Goal: Task Accomplishment & Management: Complete application form

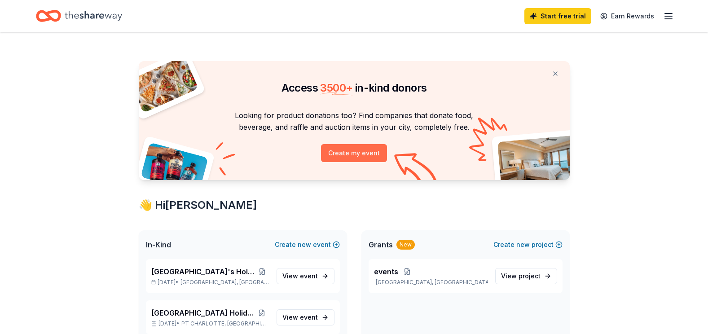
click at [347, 150] on button "Create my event" at bounding box center [354, 153] width 66 height 18
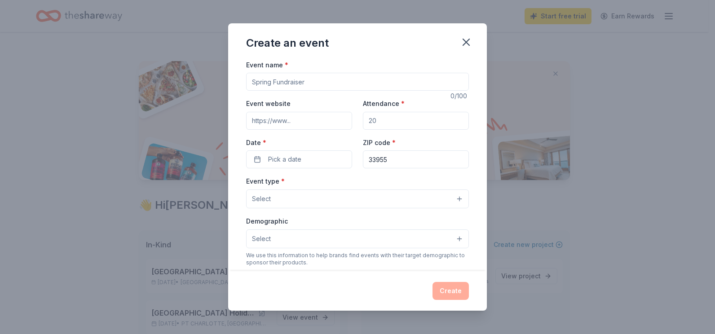
click at [316, 79] on input "Event name *" at bounding box center [357, 82] width 223 height 18
type input "[GEOGRAPHIC_DATA] Holiday Luau"
click at [299, 122] on input "Event website" at bounding box center [299, 121] width 106 height 18
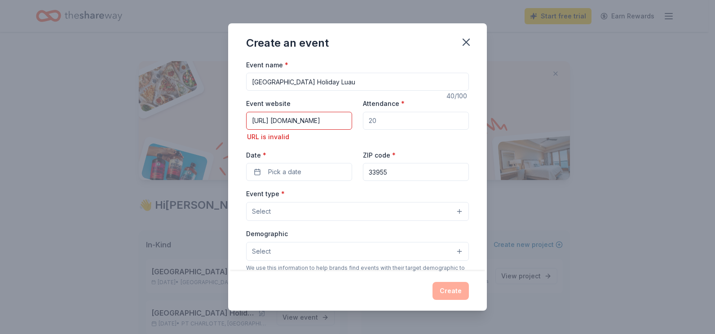
click at [400, 123] on input "Attendance *" at bounding box center [416, 121] width 106 height 18
click at [344, 120] on input "[URL] [DOMAIN_NAME]" at bounding box center [299, 121] width 106 height 18
drag, startPoint x: 344, startPoint y: 121, endPoint x: 227, endPoint y: 119, distance: 116.8
click at [227, 119] on div "Create an event Event name * [GEOGRAPHIC_DATA] Holiday Luau 40 /100 Event websi…" at bounding box center [357, 167] width 715 height 334
click at [299, 121] on input "[DOMAIN_NAME]" at bounding box center [299, 121] width 106 height 18
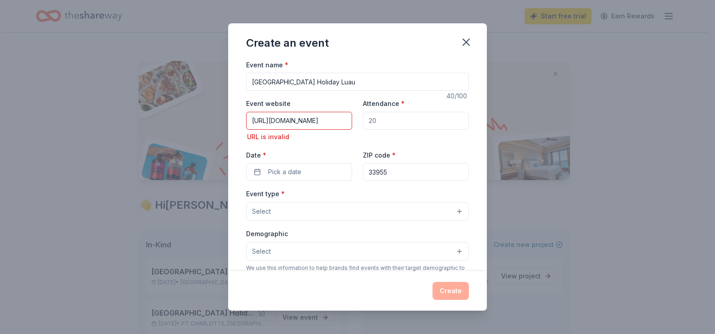
scroll to position [0, 18]
type input "[URL][DOMAIN_NAME]"
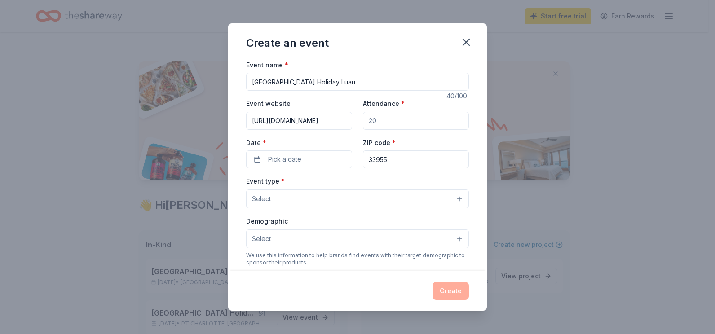
scroll to position [0, 0]
click at [391, 120] on input "Attendance *" at bounding box center [416, 121] width 106 height 18
type input "200"
click at [273, 157] on span "Pick a date" at bounding box center [284, 159] width 33 height 11
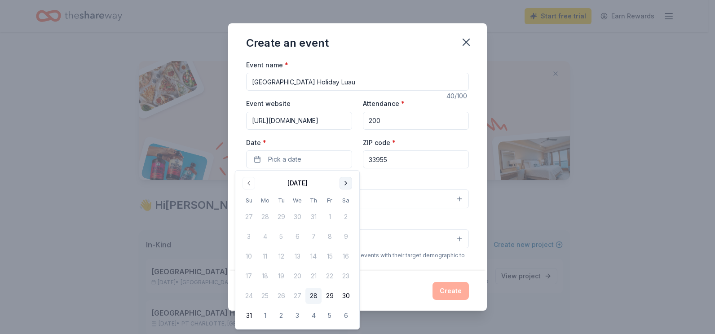
click at [346, 183] on button "Go to next month" at bounding box center [345, 183] width 13 height 13
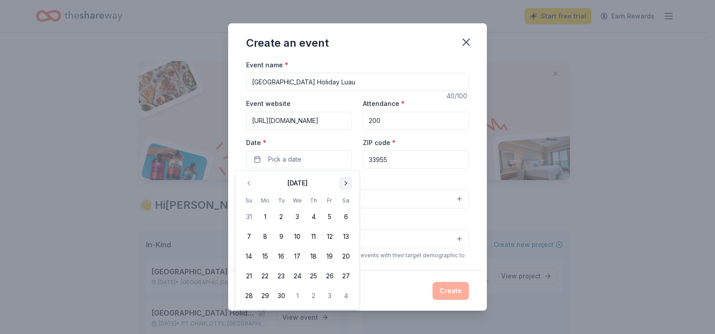
click at [346, 183] on button "Go to next month" at bounding box center [345, 183] width 13 height 13
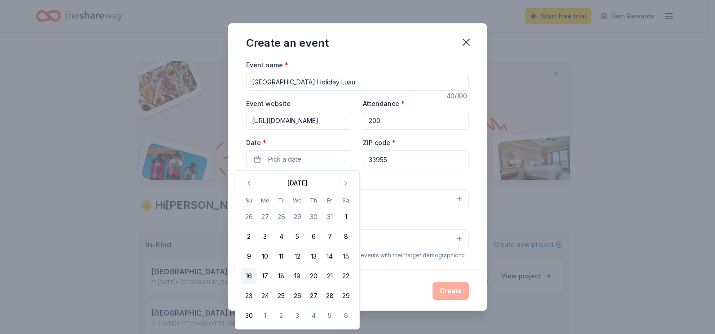
click at [246, 272] on button "16" at bounding box center [249, 276] width 16 height 16
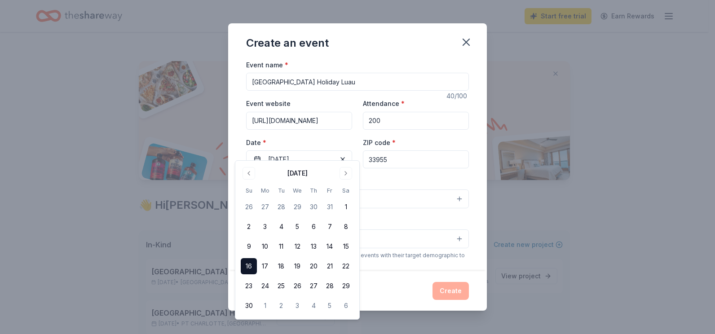
scroll to position [185, 0]
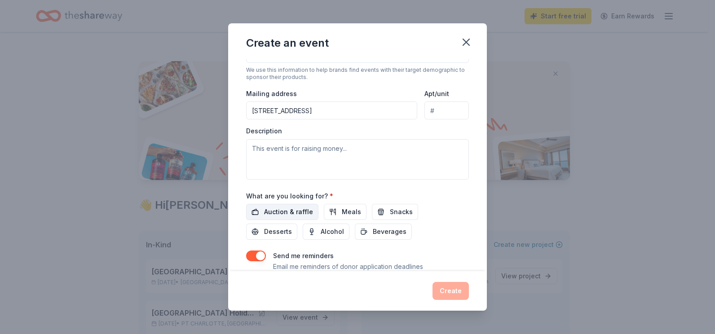
click at [284, 209] on span "Auction & raffle" at bounding box center [288, 212] width 49 height 11
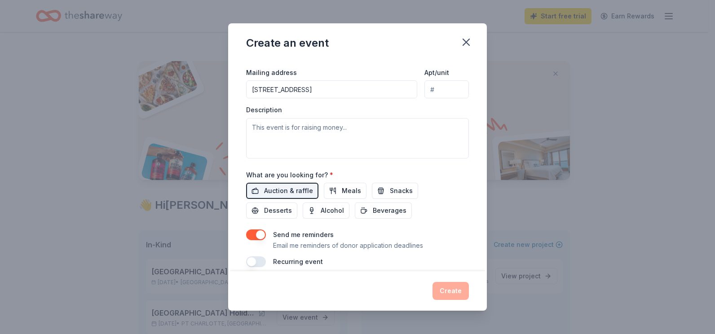
scroll to position [217, 0]
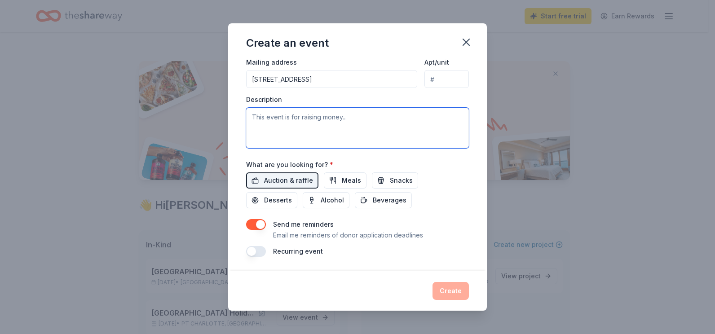
click at [358, 120] on textarea at bounding box center [357, 128] width 223 height 40
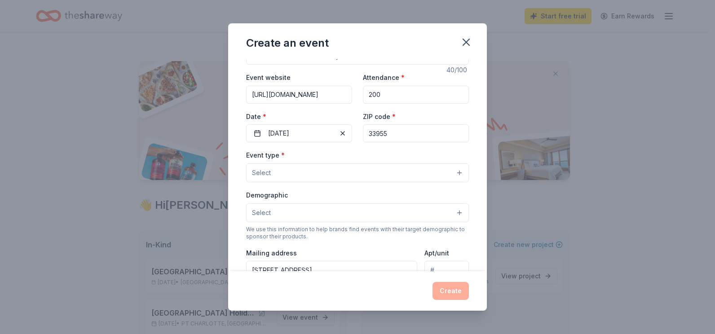
scroll to position [27, 0]
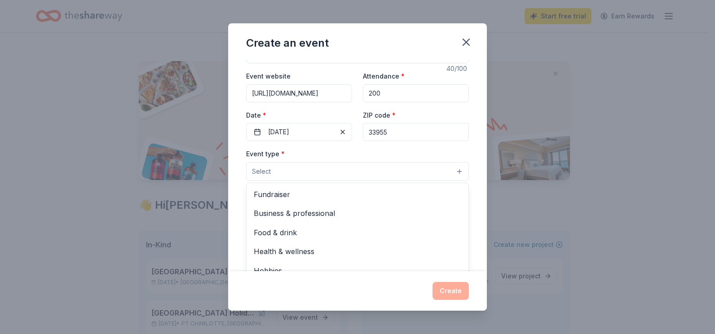
click at [453, 168] on button "Select" at bounding box center [357, 171] width 223 height 19
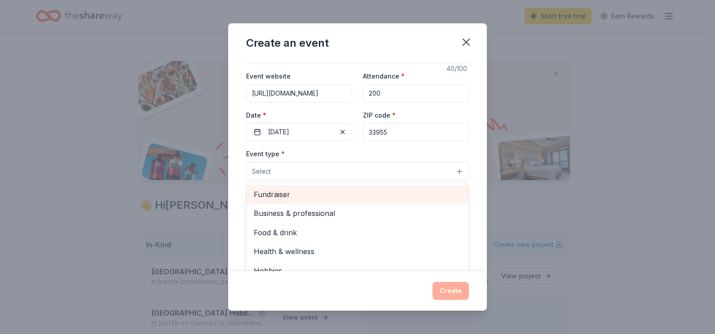
click at [320, 194] on span "Fundraiser" at bounding box center [357, 195] width 207 height 12
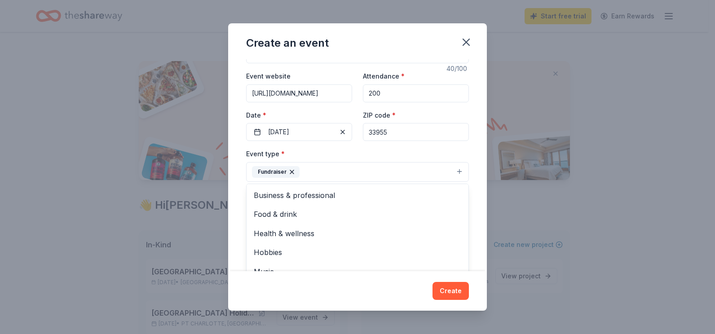
click at [479, 217] on div "Event name * [GEOGRAPHIC_DATA] Holiday Luau 40 /100 Event website [URL][DOMAIN_…" at bounding box center [357, 165] width 259 height 212
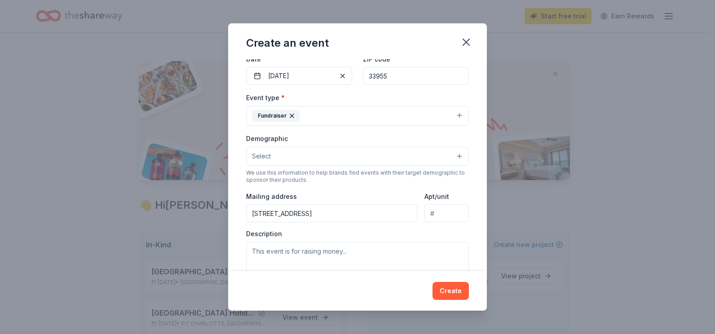
scroll to position [93, 0]
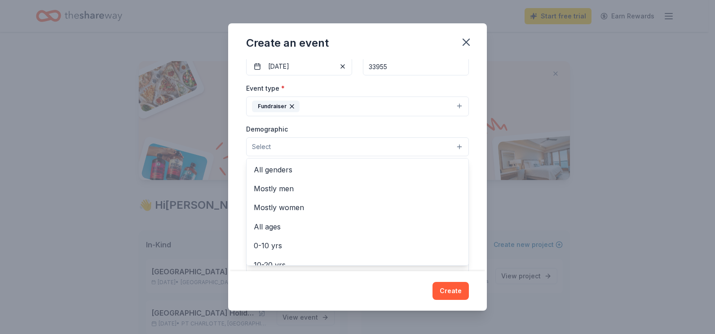
click at [450, 145] on button "Select" at bounding box center [357, 146] width 223 height 19
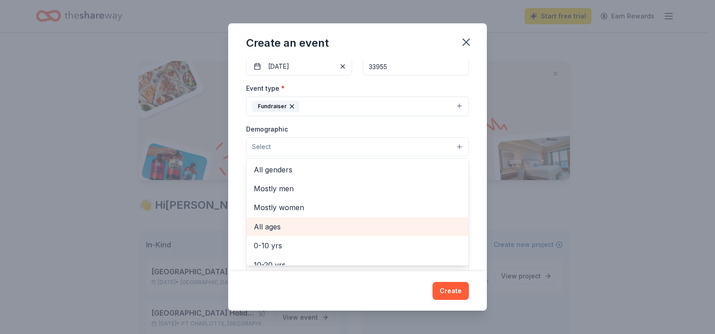
click at [274, 226] on span "All ages" at bounding box center [357, 227] width 207 height 12
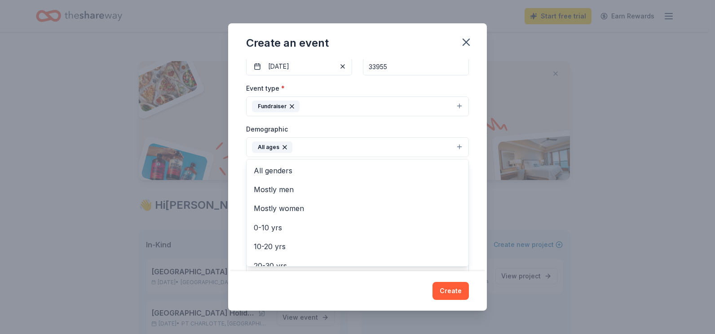
click at [479, 243] on div "Event name * [GEOGRAPHIC_DATA] Holiday Luau 40 /100 Event website [URL][DOMAIN_…" at bounding box center [357, 165] width 259 height 212
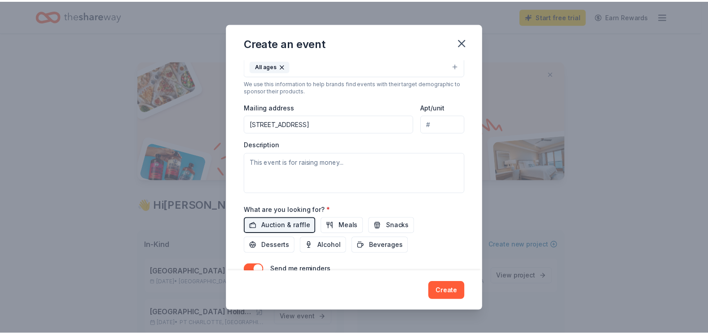
scroll to position [177, 0]
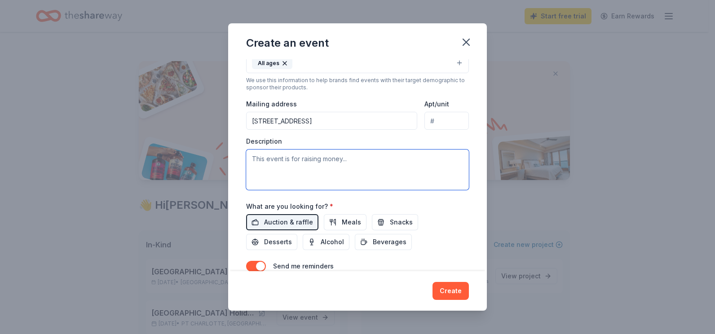
click at [358, 159] on textarea at bounding box center [357, 169] width 223 height 40
click at [448, 285] on button "Create" at bounding box center [450, 291] width 36 height 18
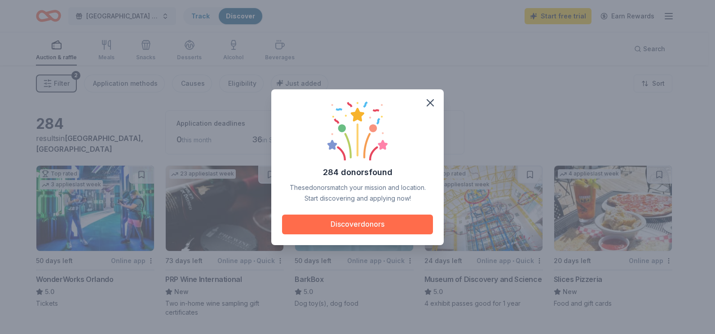
click at [367, 222] on button "Discover donors" at bounding box center [357, 225] width 151 height 20
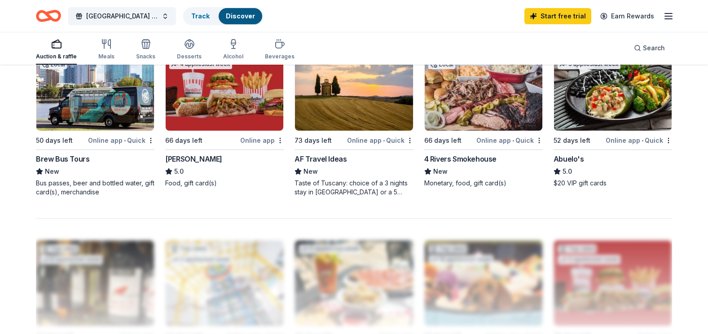
scroll to position [605, 0]
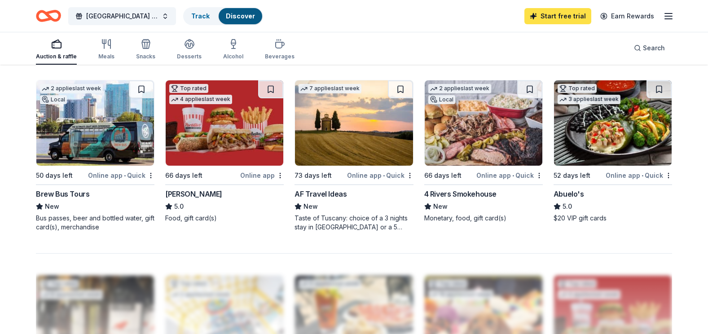
click at [561, 19] on link "Start free trial" at bounding box center [557, 16] width 67 height 16
